Goal: Information Seeking & Learning: Learn about a topic

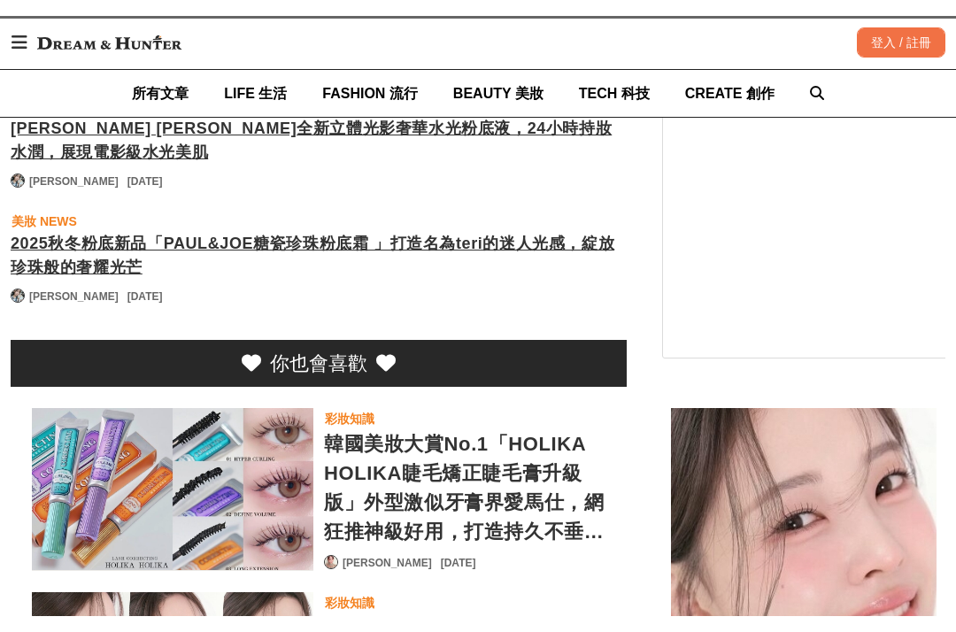
scroll to position [5661, 0]
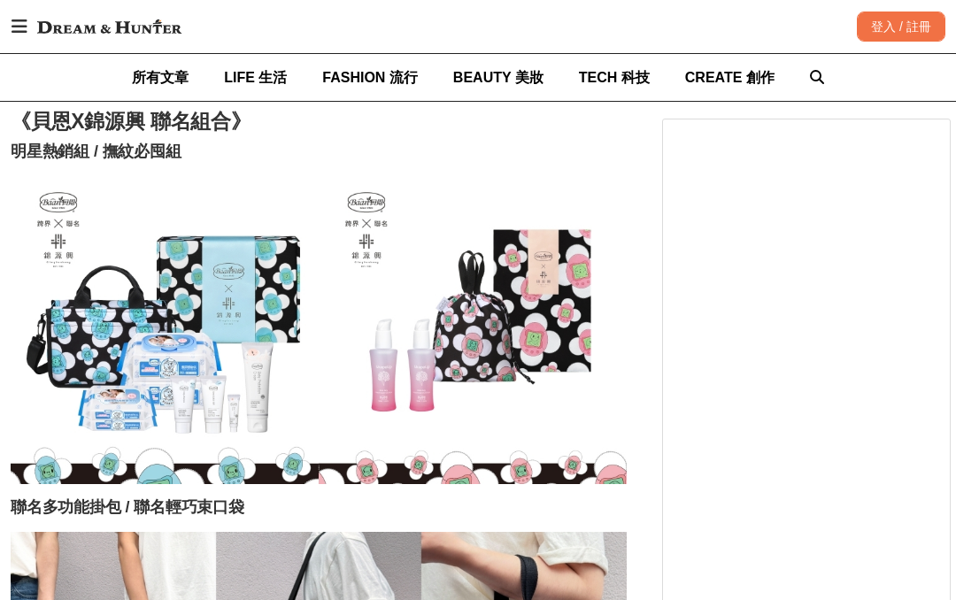
scroll to position [0, 616]
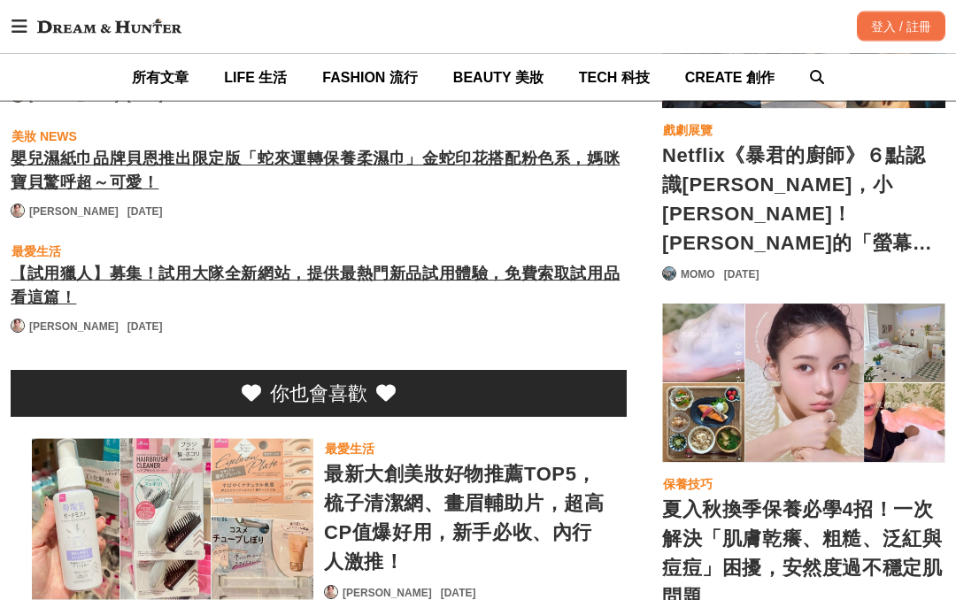
scroll to position [0, 616]
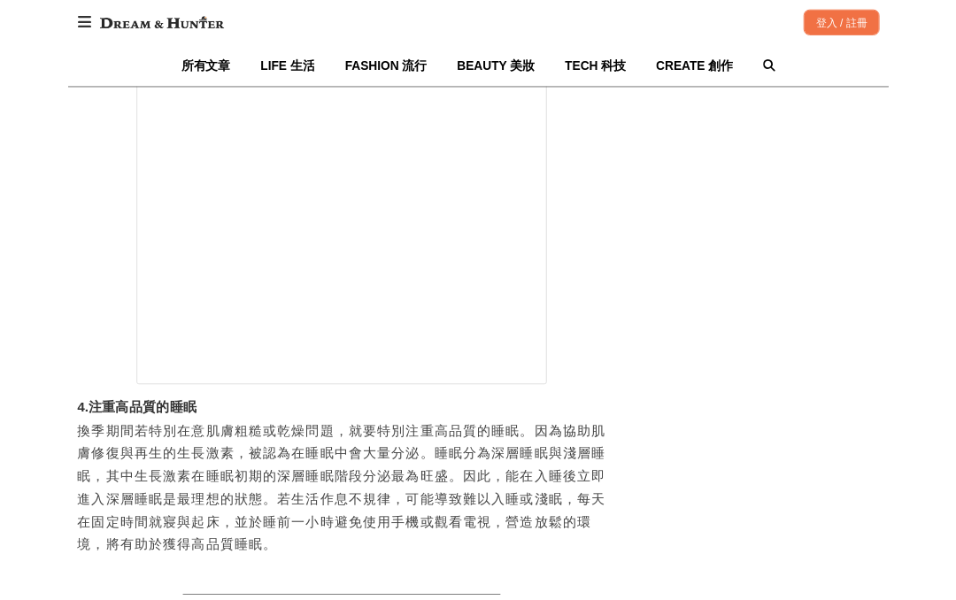
scroll to position [38561, 0]
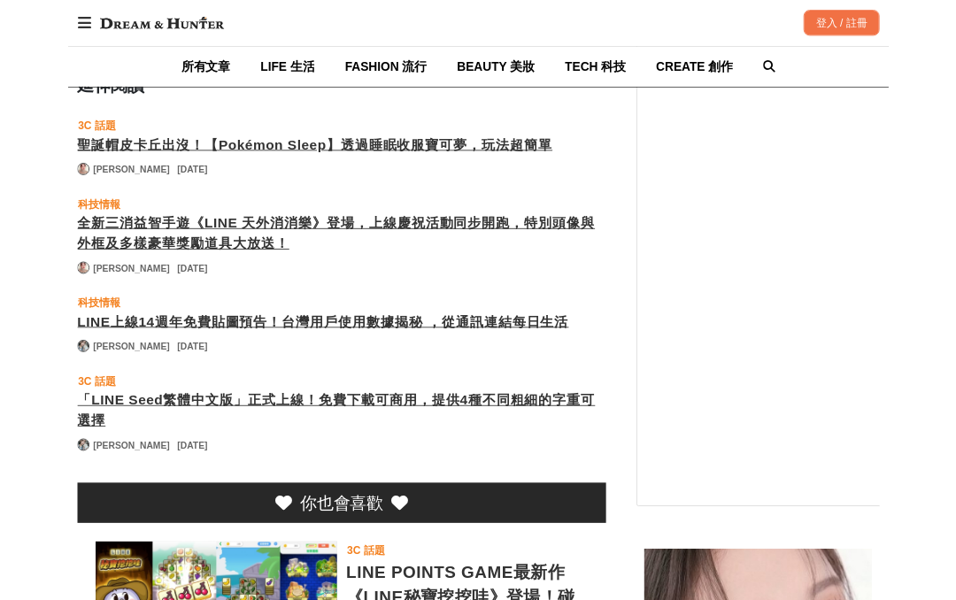
scroll to position [50639, 0]
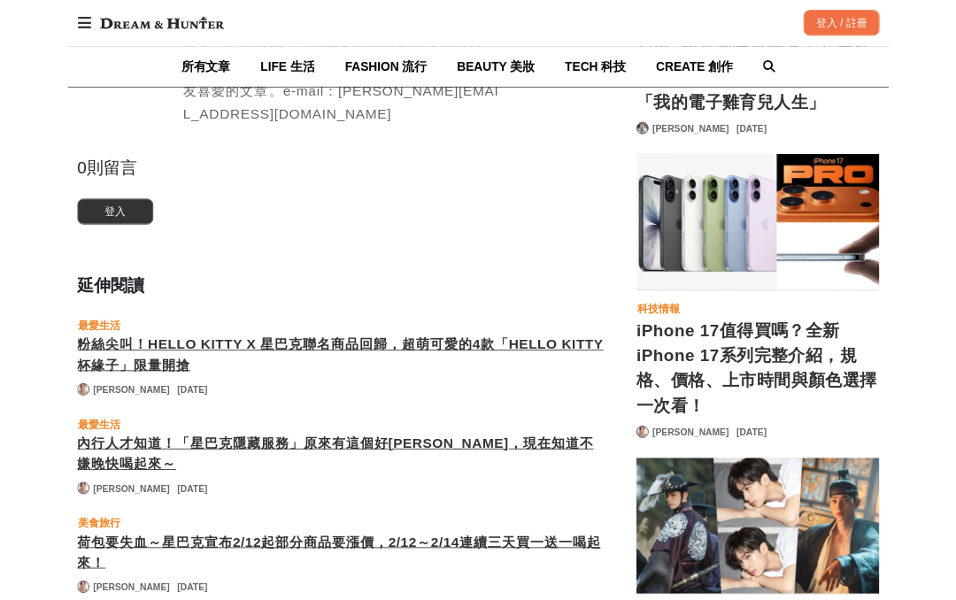
scroll to position [62958, 0]
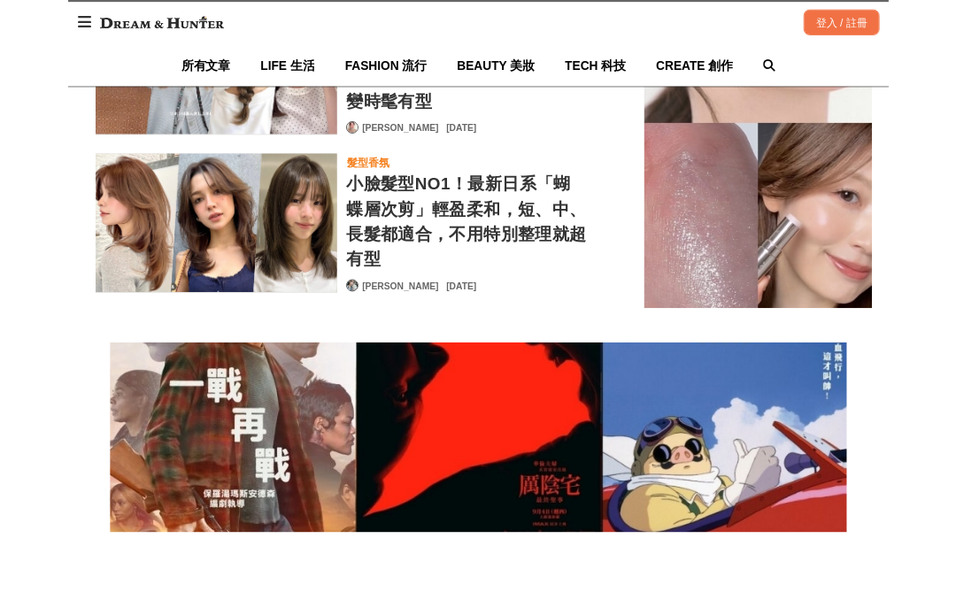
scroll to position [71703, 0]
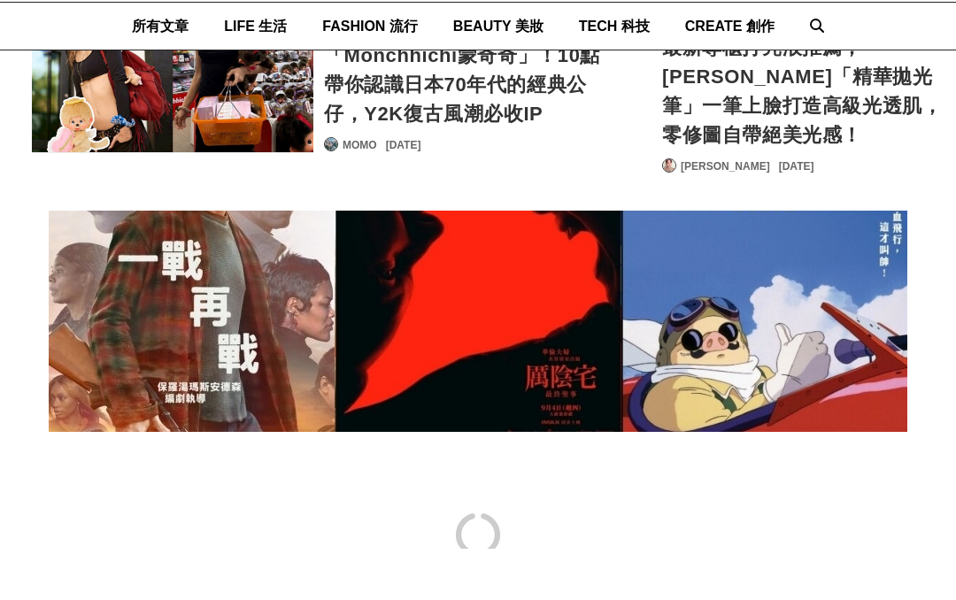
scroll to position [76799, 0]
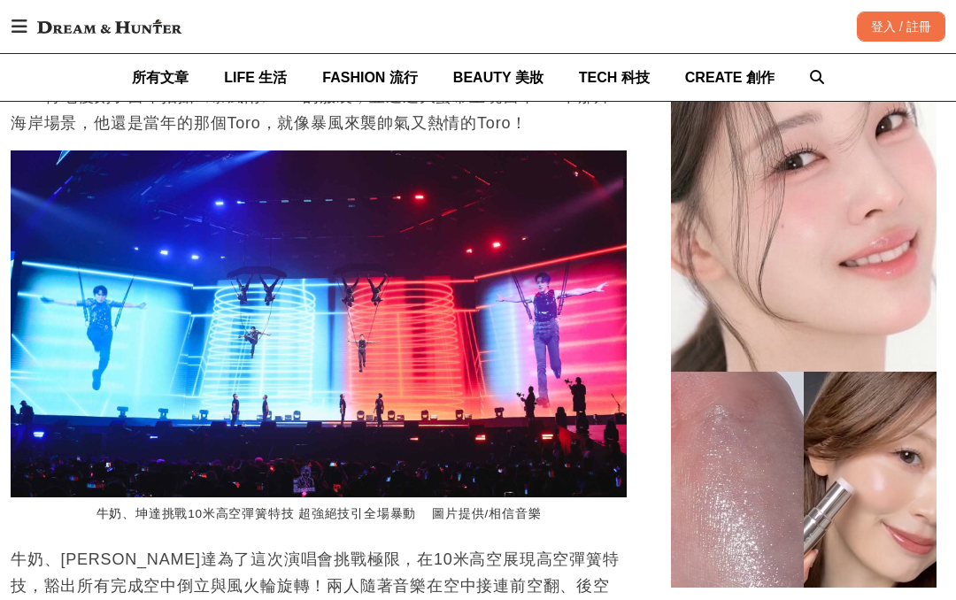
scroll to position [0, 616]
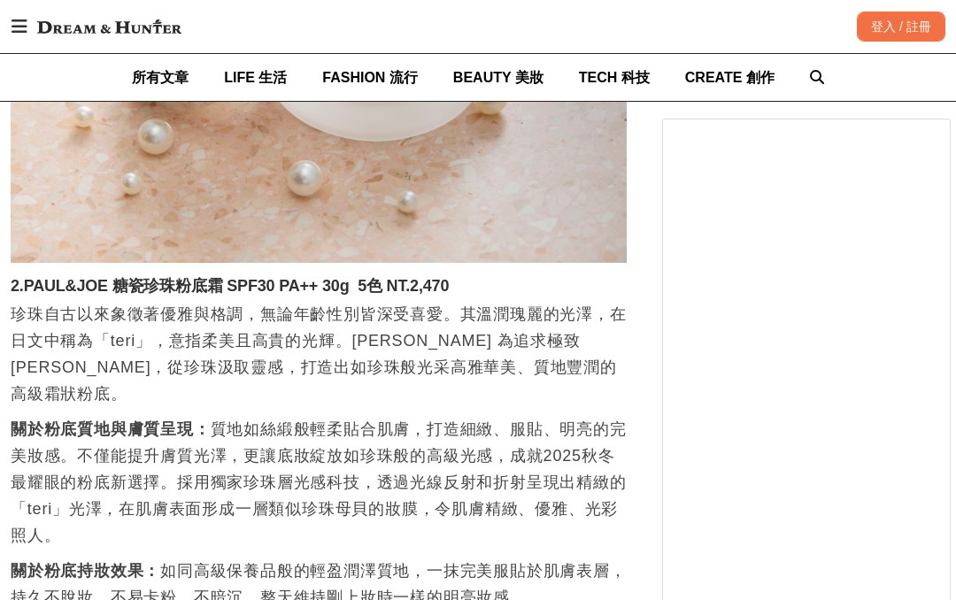
click at [125, 41] on img at bounding box center [109, 27] width 162 height 32
